Goal: Communication & Community: Answer question/provide support

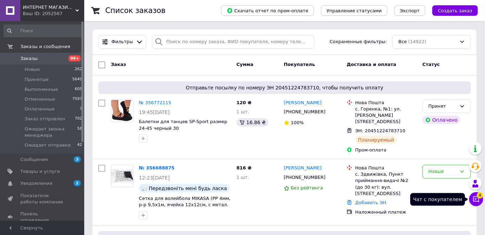
click at [479, 202] on icon at bounding box center [476, 200] width 6 height 6
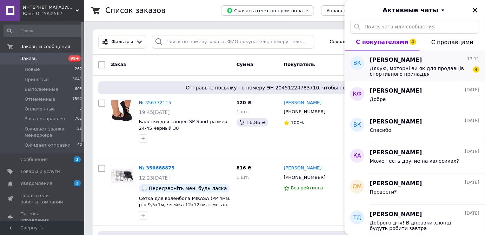
click at [425, 73] on span "Дякую, моторні ви як для продавців спортивного принаддя" at bounding box center [420, 71] width 100 height 11
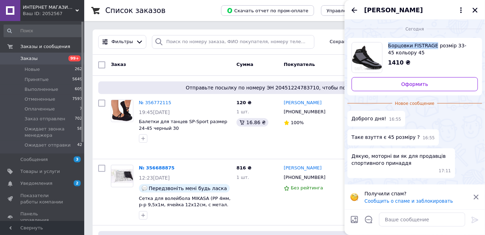
drag, startPoint x: 384, startPoint y: 40, endPoint x: 432, endPoint y: 46, distance: 47.7
click at [432, 46] on div "Борцовки FISTRAGE розмір 33-45 кольору 45 1410 ₴ Оформить" at bounding box center [414, 67] width 135 height 58
copy span "Борцовки FISTRAGE"
click at [474, 9] on icon "Закрыть" at bounding box center [475, 10] width 5 height 5
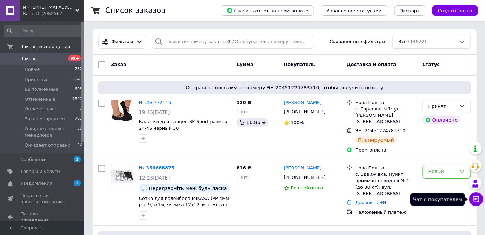
click at [479, 200] on icon at bounding box center [476, 200] width 6 height 6
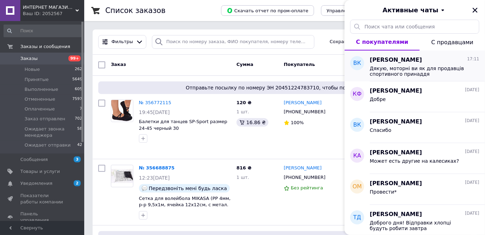
click at [383, 69] on span "Дякую, моторні ви як для продавців спортивного принаддя" at bounding box center [420, 71] width 100 height 11
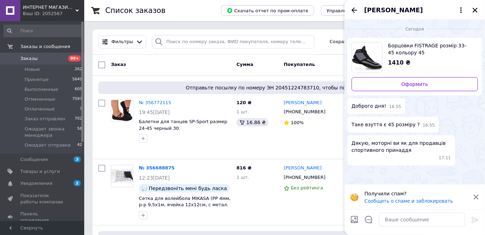
click at [376, 11] on span "[PERSON_NAME]" at bounding box center [393, 10] width 59 height 9
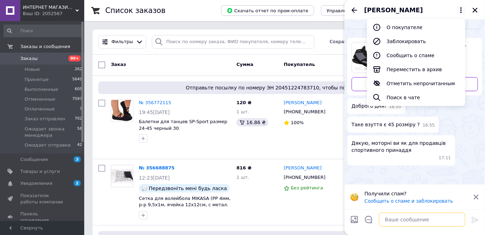
click at [403, 221] on textarea at bounding box center [422, 220] width 86 height 14
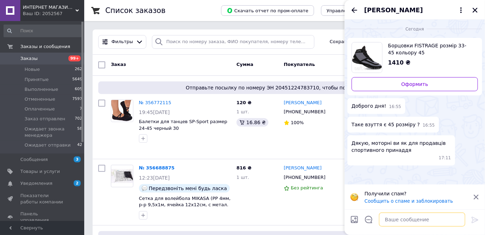
click at [397, 224] on textarea at bounding box center [422, 220] width 86 height 14
click at [399, 220] on textarea "Доброго дня [PERSON_NAME]" at bounding box center [415, 220] width 100 height 14
type textarea "Доброго дня! є"
click at [475, 222] on icon at bounding box center [475, 220] width 8 height 8
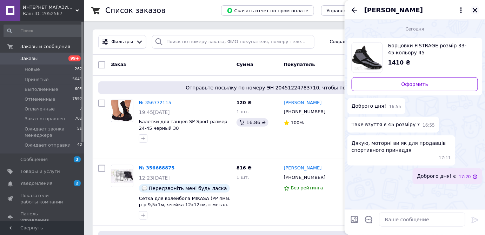
click at [477, 12] on icon "Закрыть" at bounding box center [475, 10] width 6 height 6
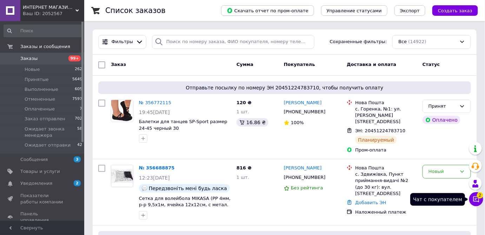
click at [479, 201] on icon at bounding box center [476, 199] width 7 height 7
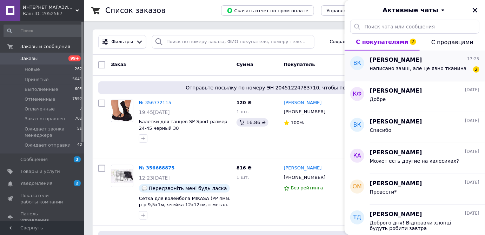
click at [453, 70] on div "написано замш, але це явно тканина 2" at bounding box center [424, 69] width 109 height 11
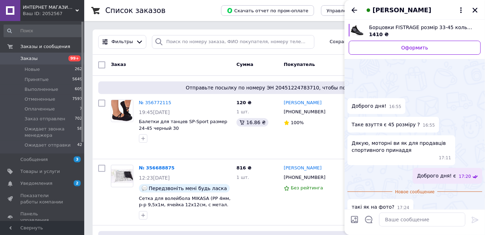
scroll to position [27, 0]
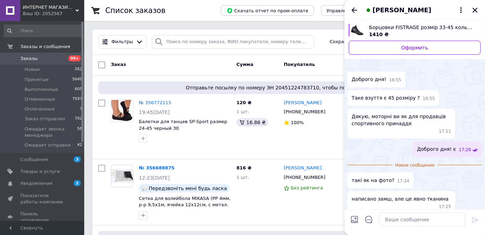
click at [358, 35] on img "Посмотреть товар" at bounding box center [357, 30] width 13 height 13
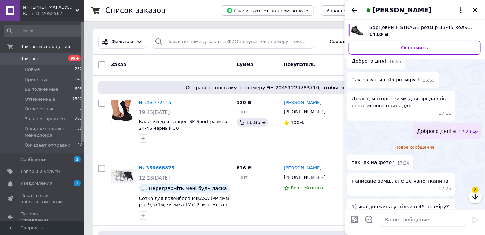
scroll to position [46, 0]
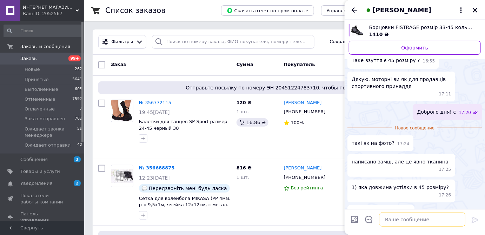
click at [391, 220] on textarea at bounding box center [422, 220] width 86 height 14
type textarea "т"
type textarea "тканина і вставки замшеві"
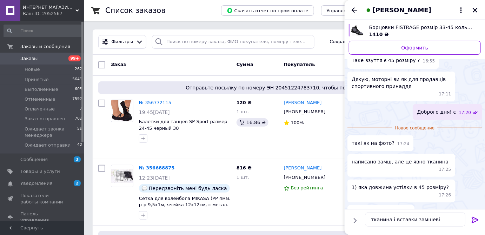
click at [472, 217] on icon at bounding box center [475, 220] width 7 height 6
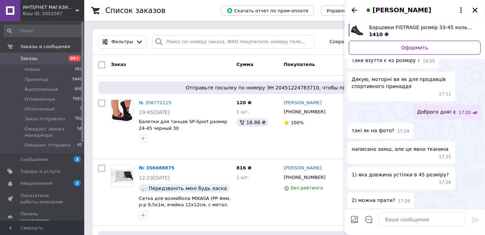
click at [476, 12] on icon "Закрыть" at bounding box center [475, 10] width 6 height 6
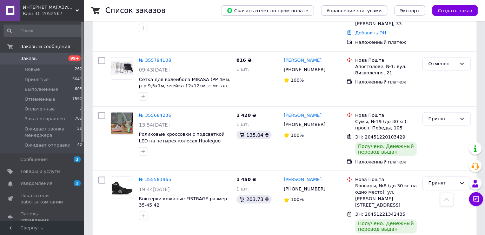
scroll to position [1177, 0]
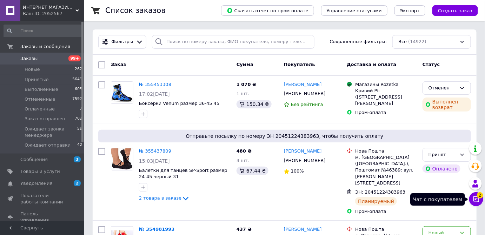
click at [480, 201] on icon at bounding box center [476, 199] width 7 height 7
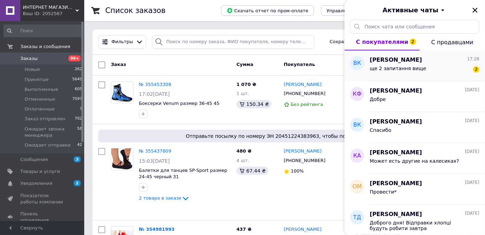
click at [413, 67] on span "ще 2 запитання вище" at bounding box center [398, 69] width 56 height 6
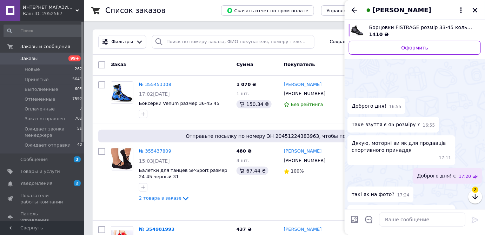
scroll to position [120, 0]
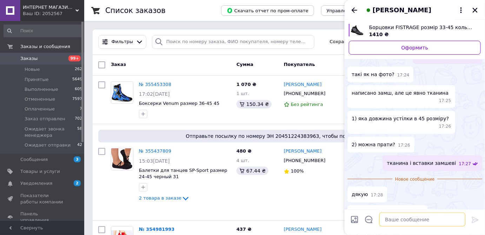
click at [392, 218] on textarea at bounding box center [422, 220] width 86 height 14
type textarea "я прав...і досі це роблю))))"
click at [475, 222] on icon at bounding box center [475, 220] width 8 height 8
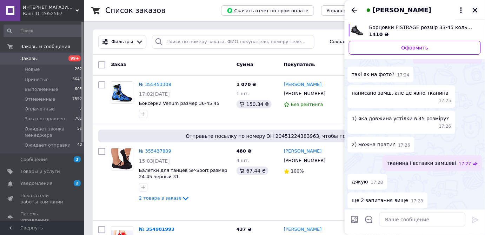
click at [474, 6] on button "Закрыть" at bounding box center [475, 10] width 8 height 8
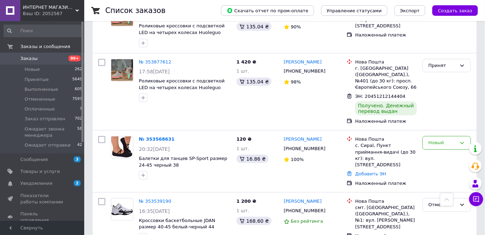
scroll to position [1038, 0]
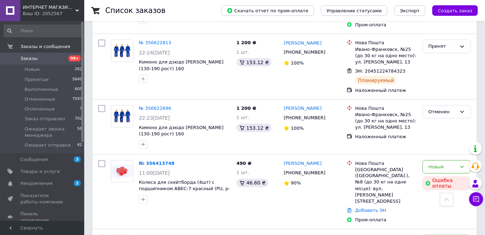
scroll to position [248, 0]
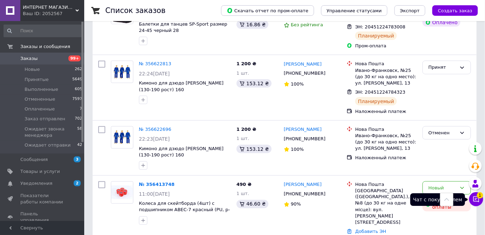
click at [480, 201] on button "Чат с покупателем 1" at bounding box center [476, 199] width 14 height 14
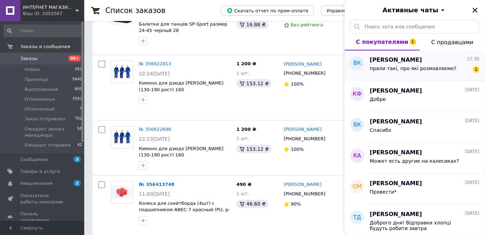
click at [421, 69] on span "прали такі, про які розмовляємо?" at bounding box center [413, 69] width 87 height 6
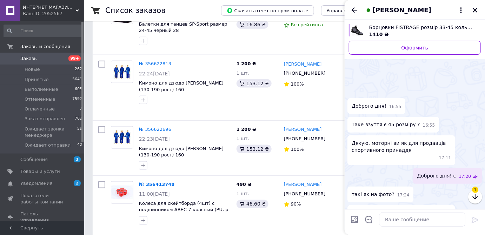
scroll to position [157, 0]
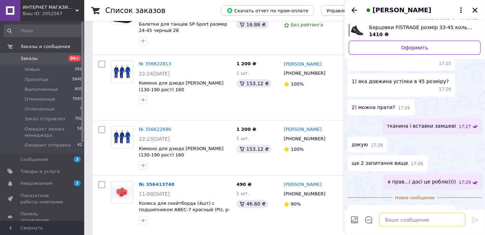
click at [389, 218] on textarea at bounding box center [422, 220] width 86 height 14
type textarea "трошкі інша модель але по якості вони однакові"
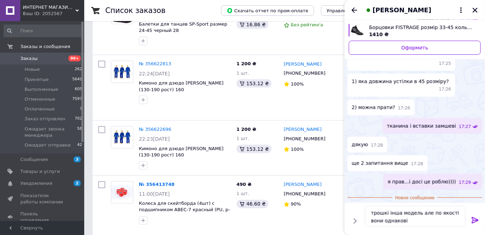
click at [474, 221] on icon at bounding box center [475, 220] width 8 height 8
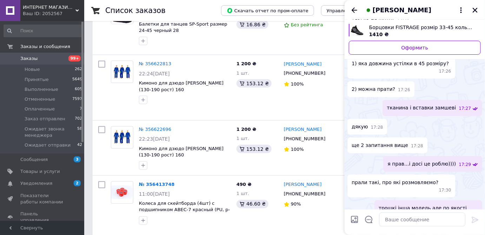
scroll to position [159, 0]
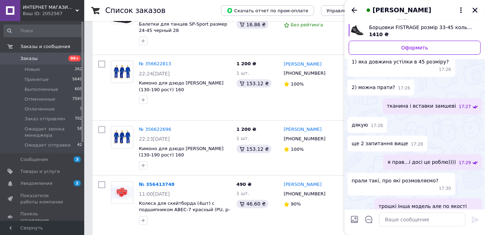
click at [474, 8] on icon "Закрыть" at bounding box center [475, 10] width 5 height 5
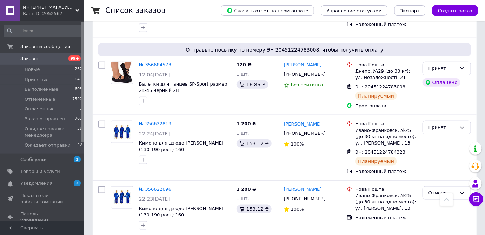
scroll to position [144, 0]
